Goal: Task Accomplishment & Management: Manage account settings

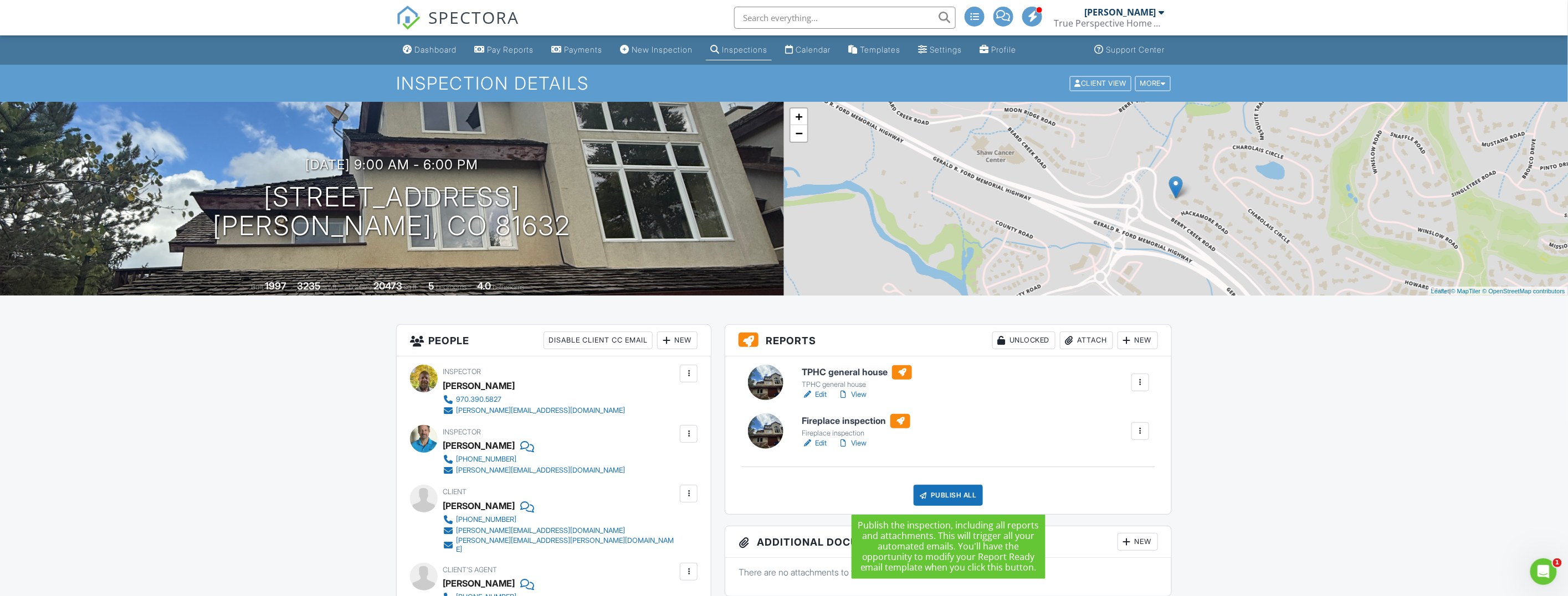
click at [956, 498] on div "Publish All" at bounding box center [948, 496] width 69 height 21
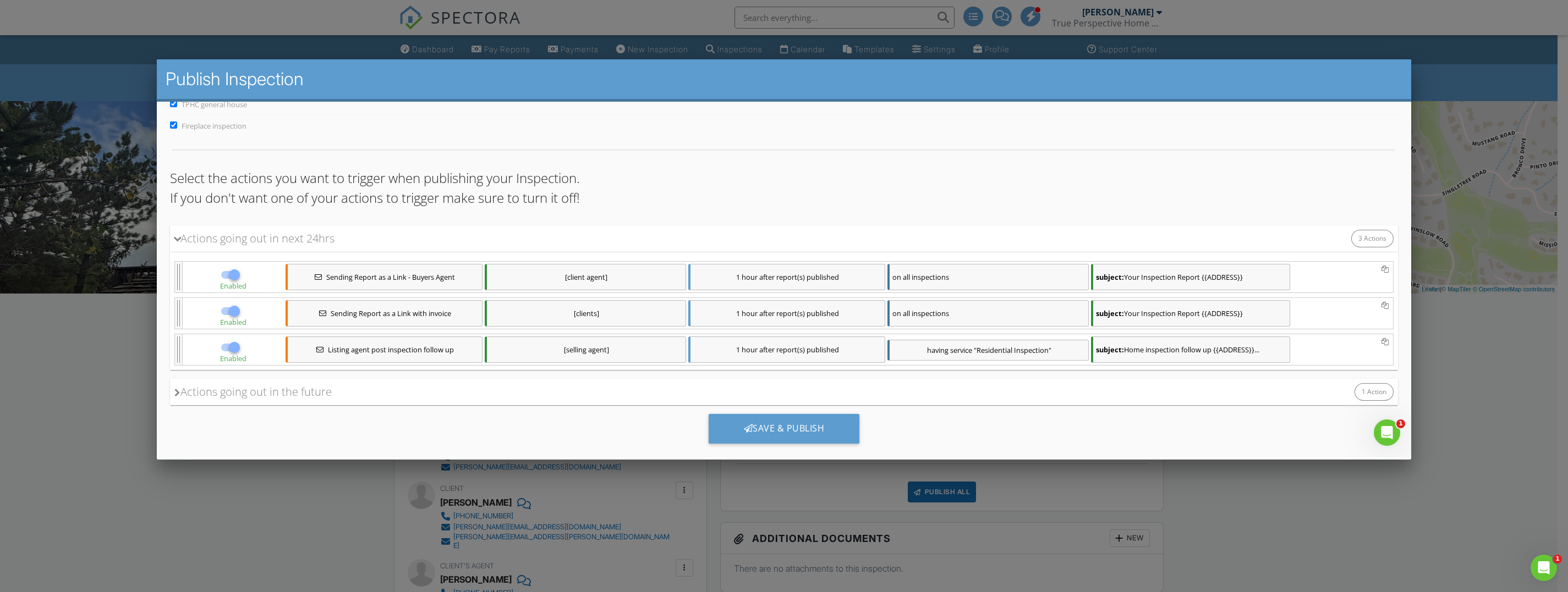
scroll to position [57, 0]
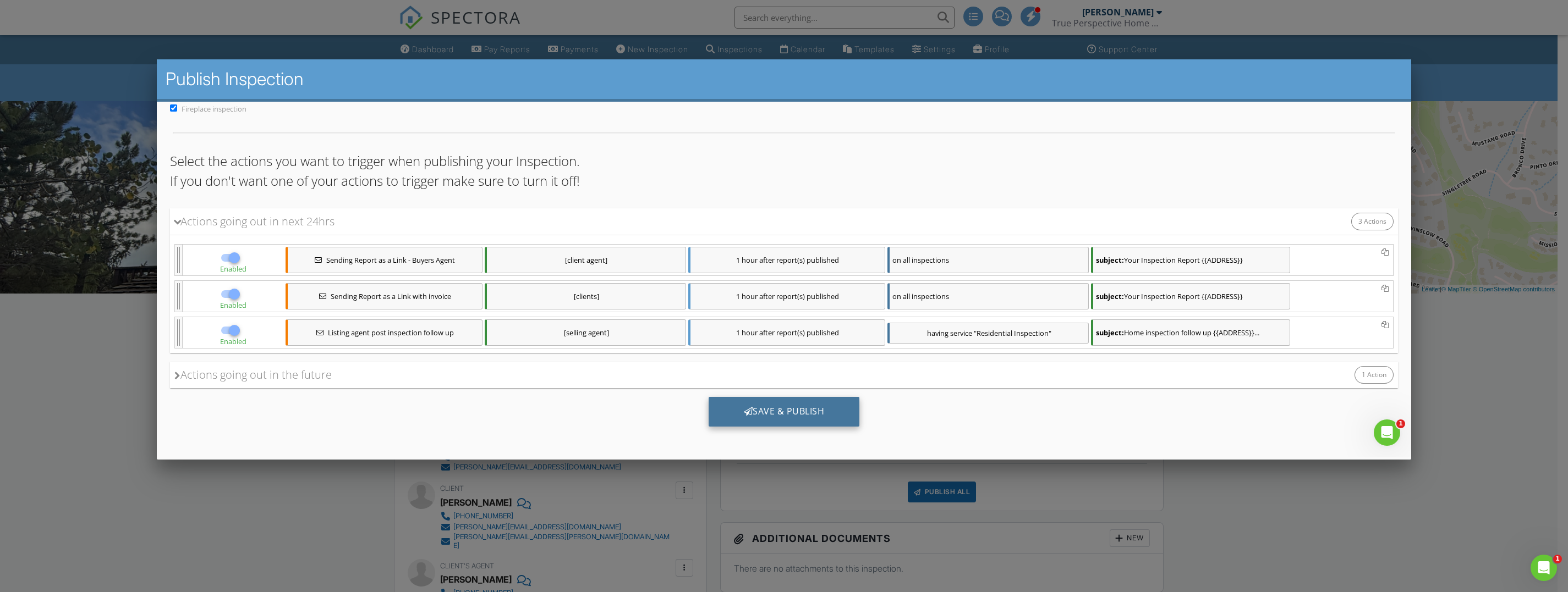
click at [829, 415] on div "Save & Publish" at bounding box center [784, 411] width 151 height 30
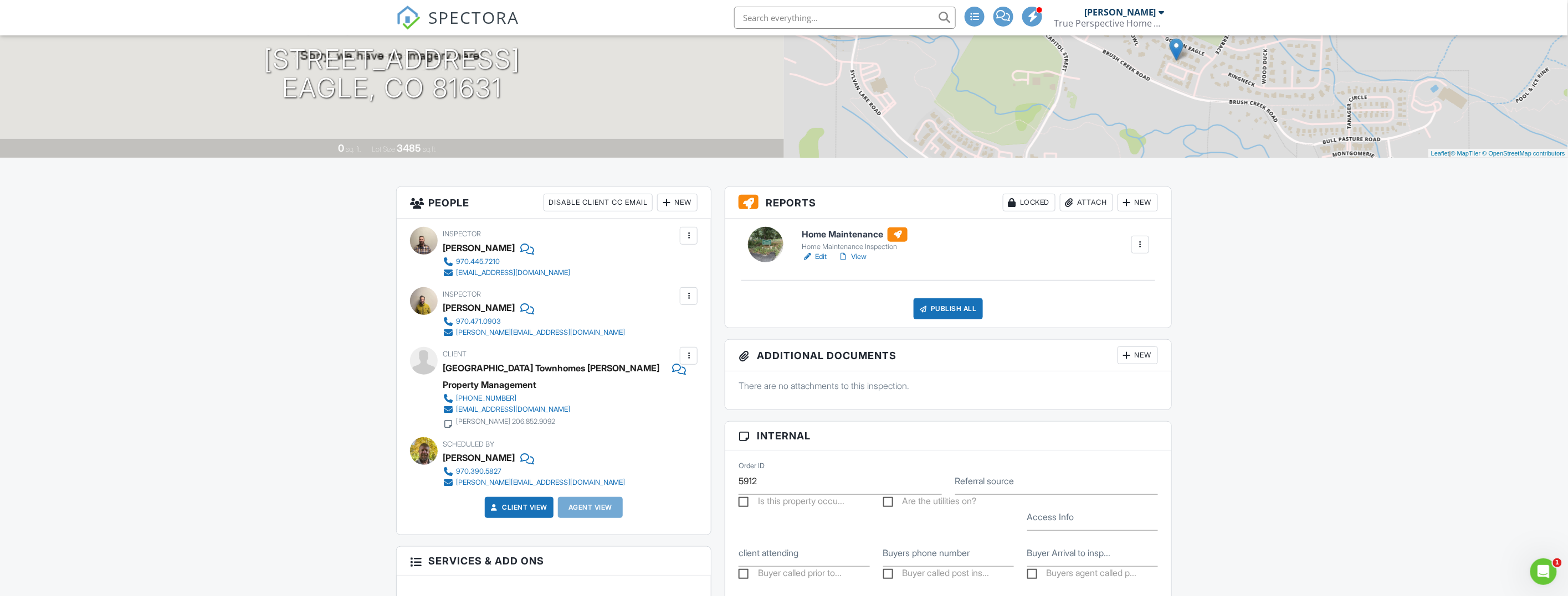
scroll to position [69, 0]
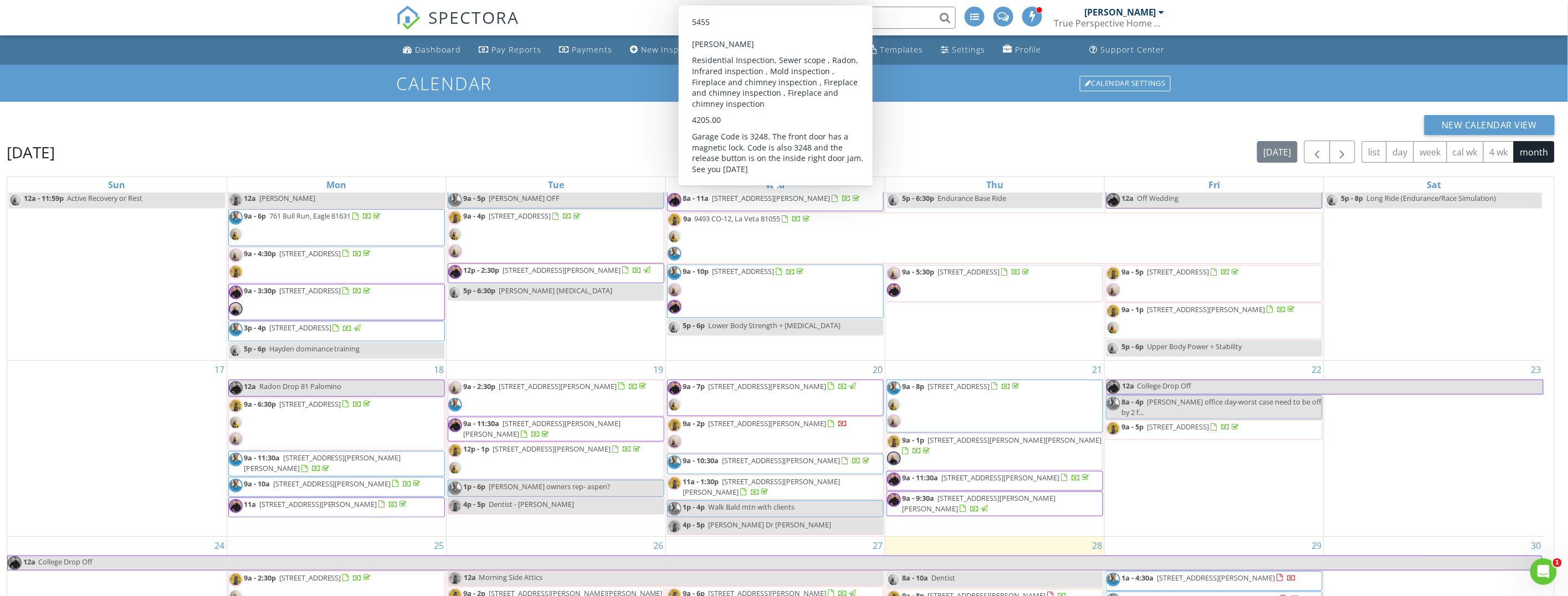
scroll to position [482, 0]
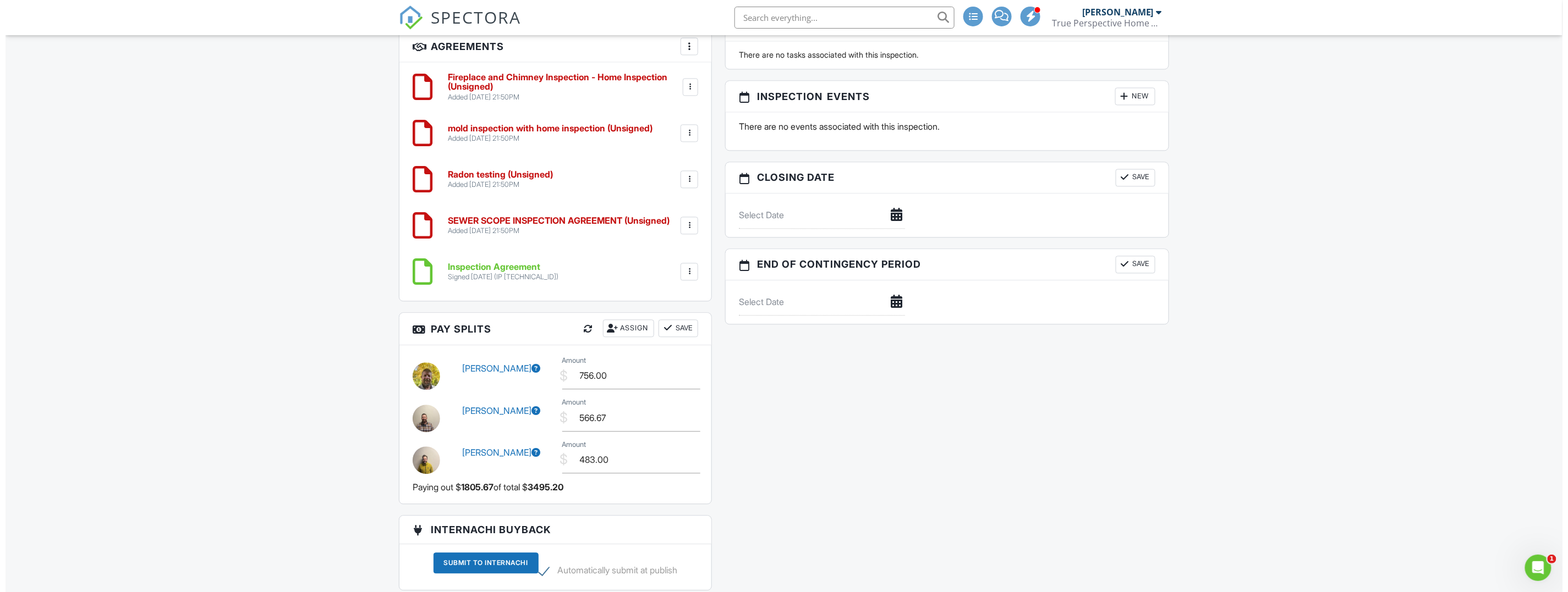
scroll to position [1305, 0]
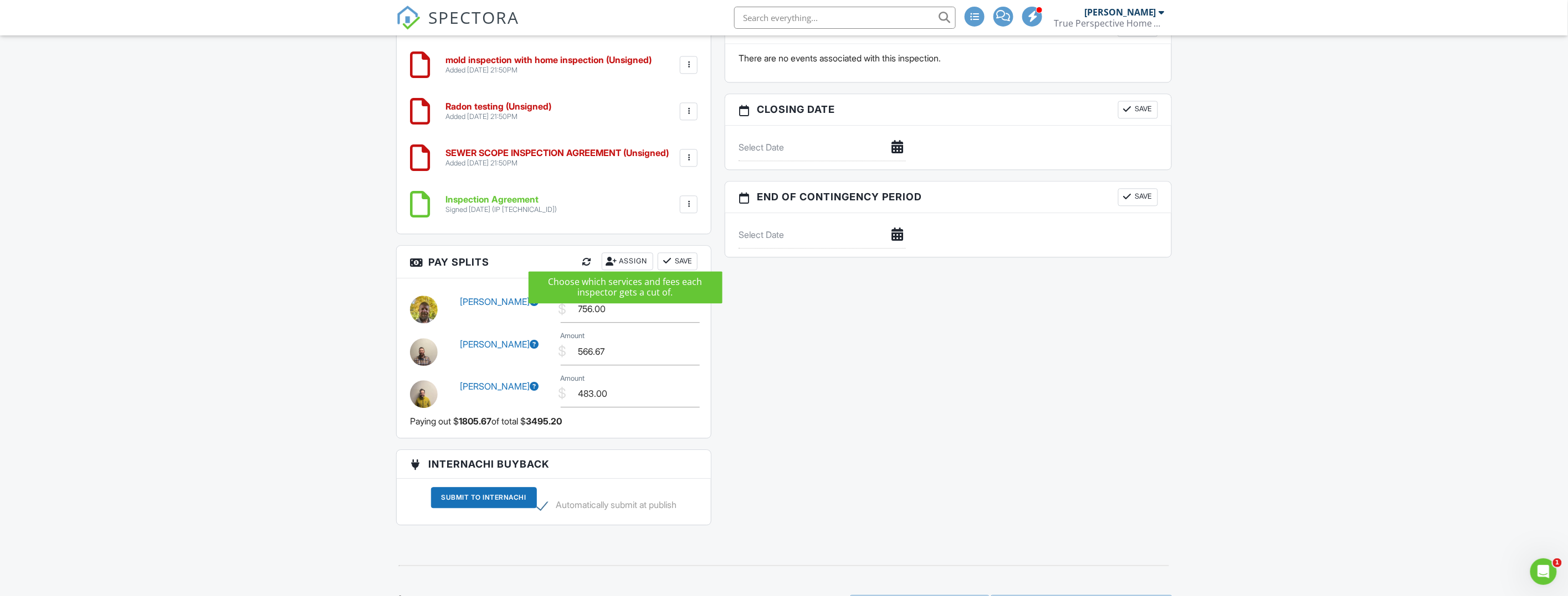
click at [618, 254] on div "Assign" at bounding box center [627, 261] width 51 height 18
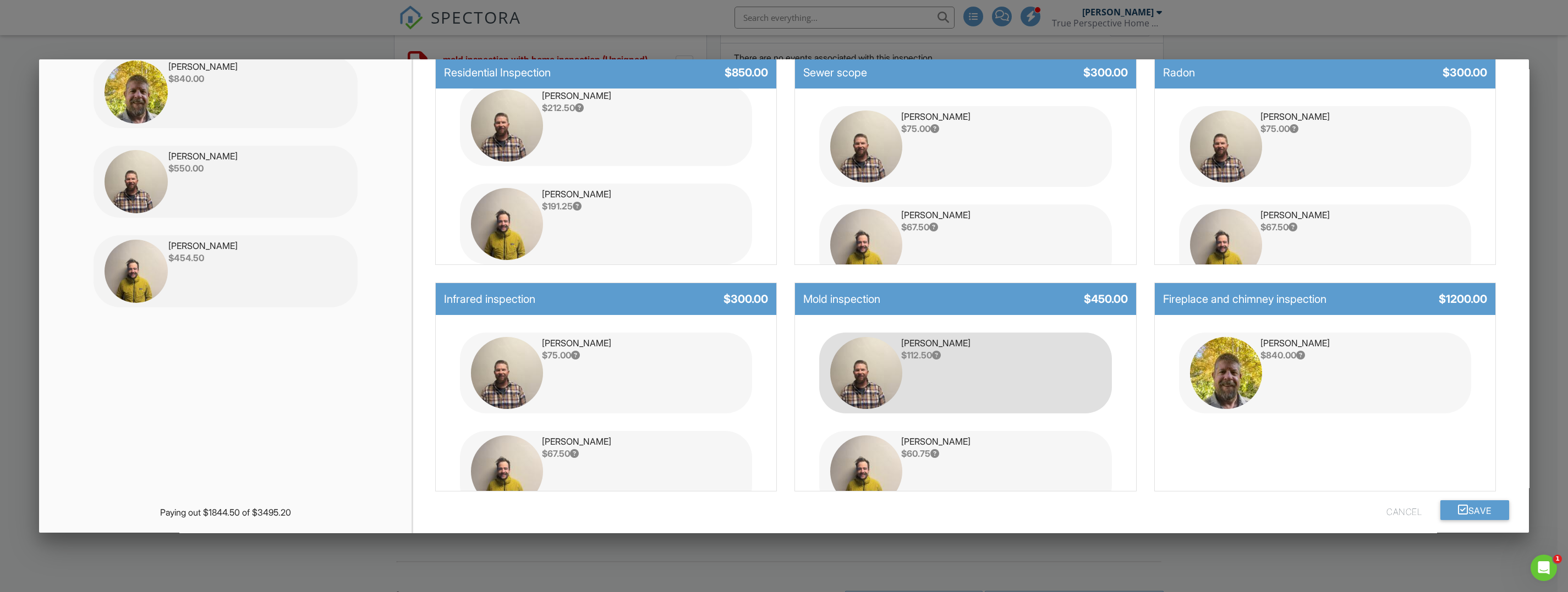
scroll to position [139, 0]
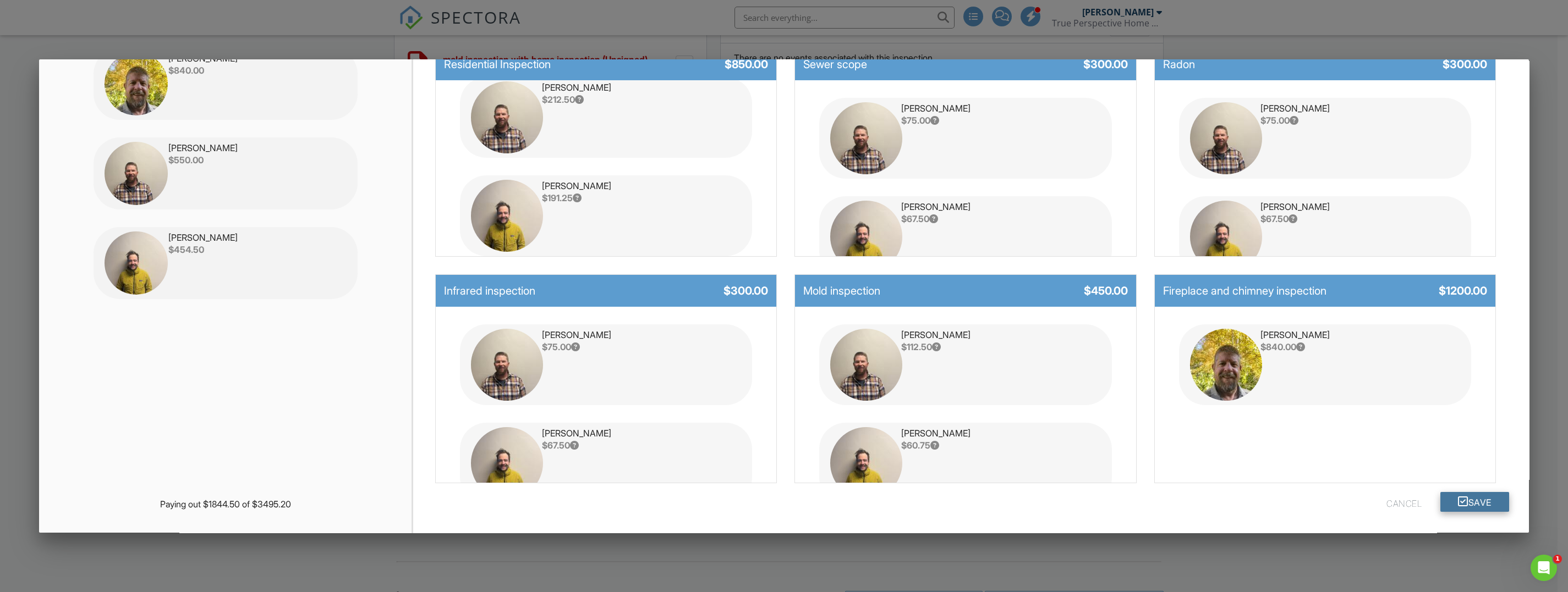
click at [1460, 499] on button "Save" at bounding box center [1475, 502] width 69 height 20
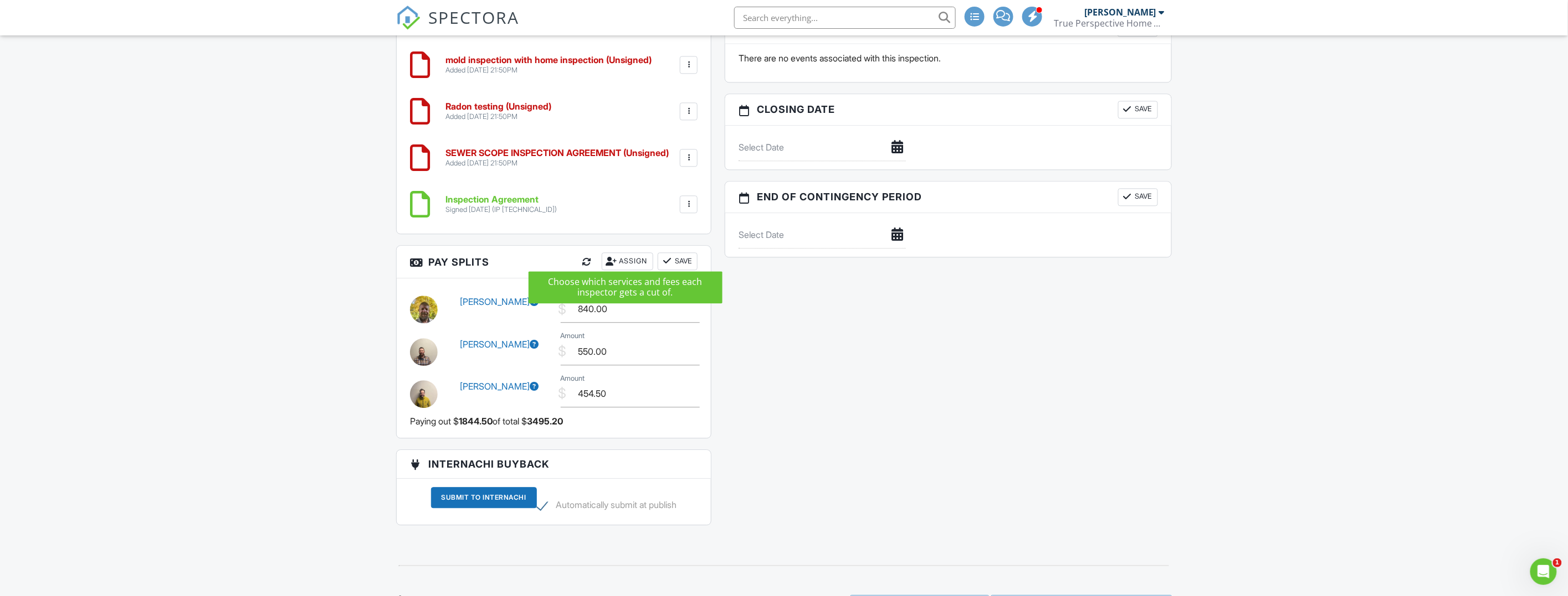
click at [633, 253] on div "Assign" at bounding box center [627, 261] width 51 height 18
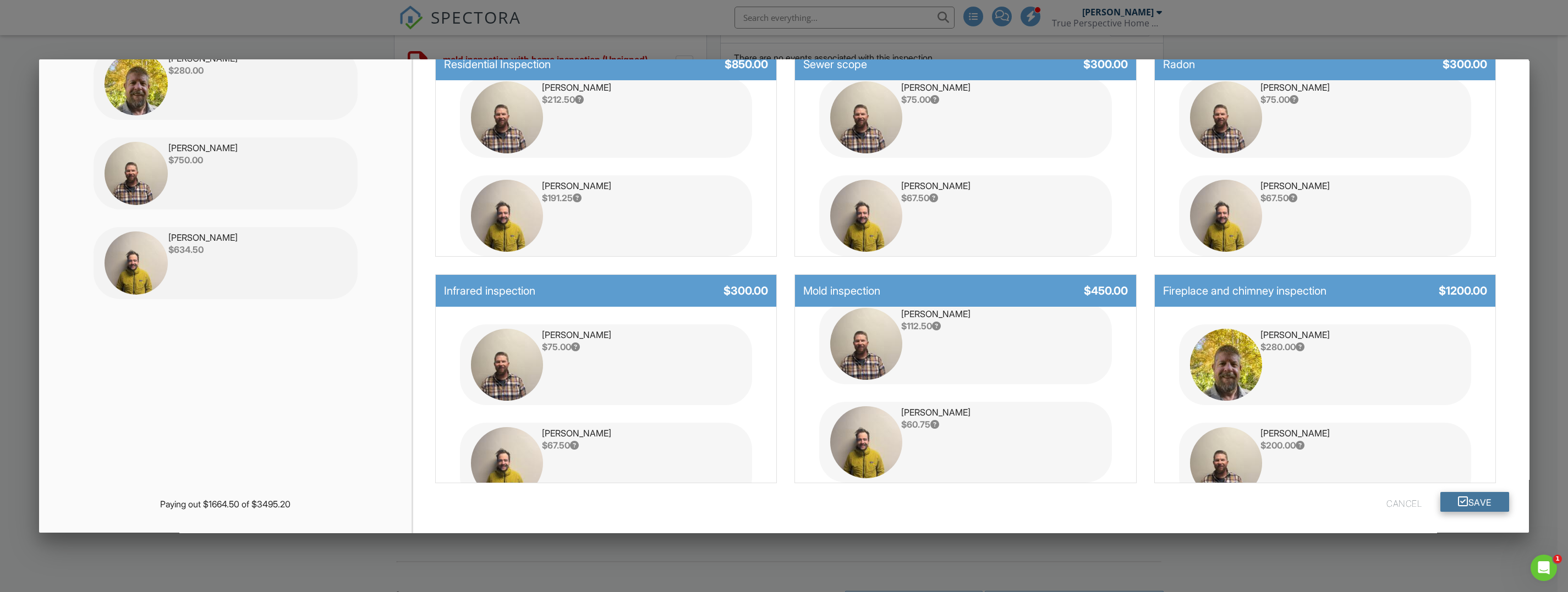
click at [1468, 503] on button "Save" at bounding box center [1475, 502] width 69 height 20
